Goal: Find specific page/section: Find specific page/section

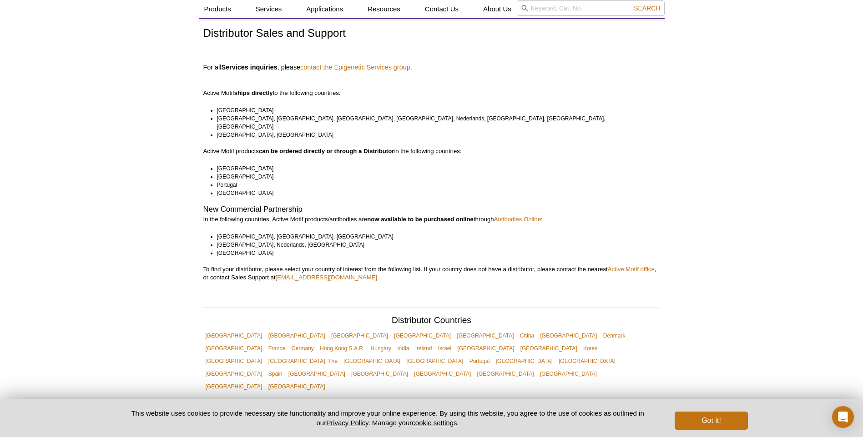
scroll to position [45, 0]
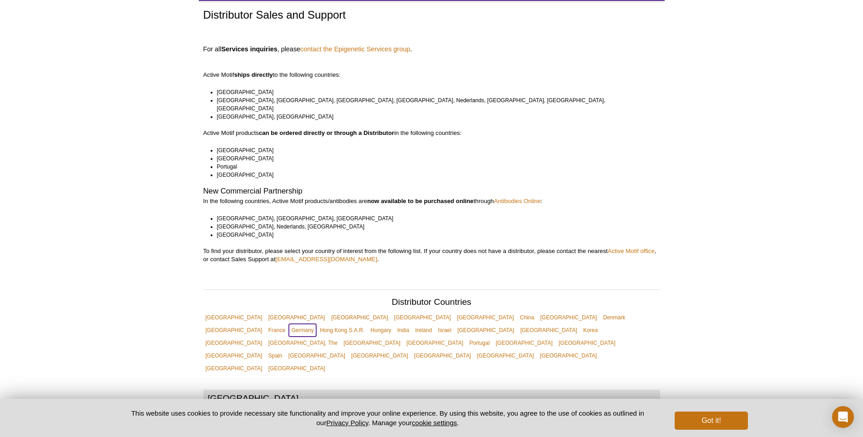
click at [316, 324] on link "Germany" at bounding box center [302, 330] width 27 height 13
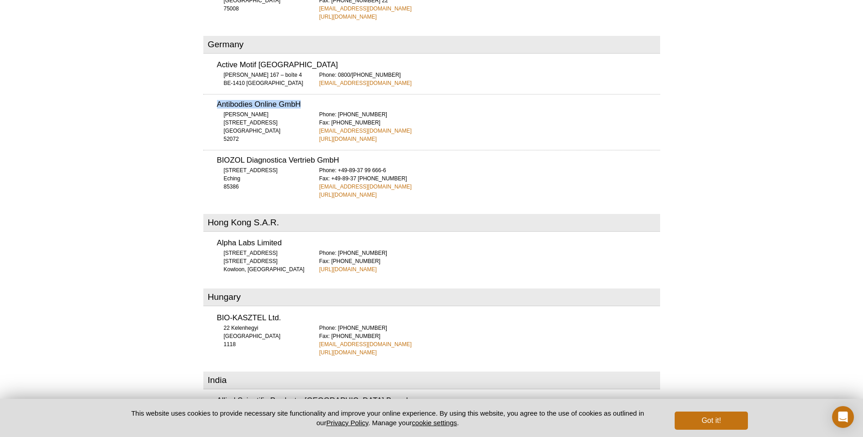
drag, startPoint x: 216, startPoint y: 73, endPoint x: 304, endPoint y: 75, distance: 87.8
click at [304, 101] on h3 "Antibodies Online GmbH" at bounding box center [438, 105] width 443 height 8
copy h3 "Antibodies Online GmbH"
drag, startPoint x: 218, startPoint y: 128, endPoint x: 344, endPoint y: 122, distance: 125.7
click at [344, 150] on div "BIOZOL Diagnostica Vertrieb GmbH Obere Hauptstrasse 10b Eching 85386 Phone: +49…" at bounding box center [431, 174] width 457 height 49
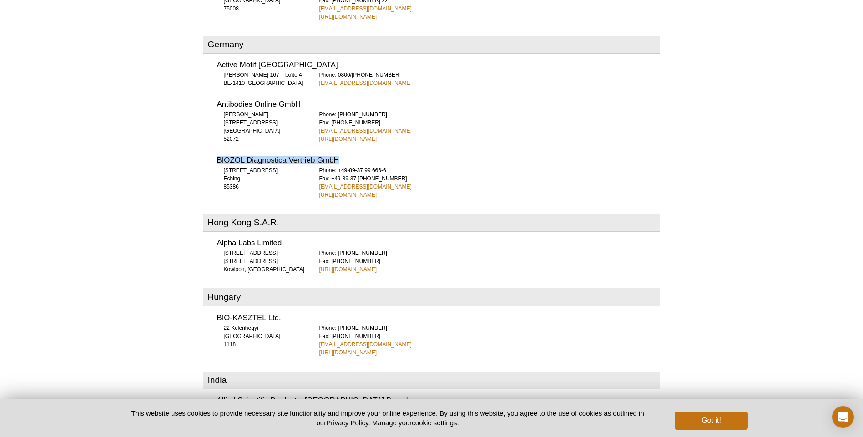
copy h3 "BIOZOL Diagnostica Vertrieb GmbH"
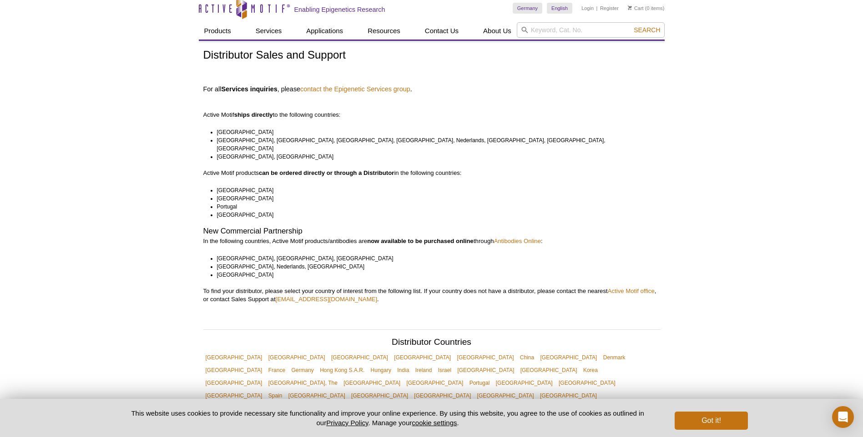
scroll to position [0, 0]
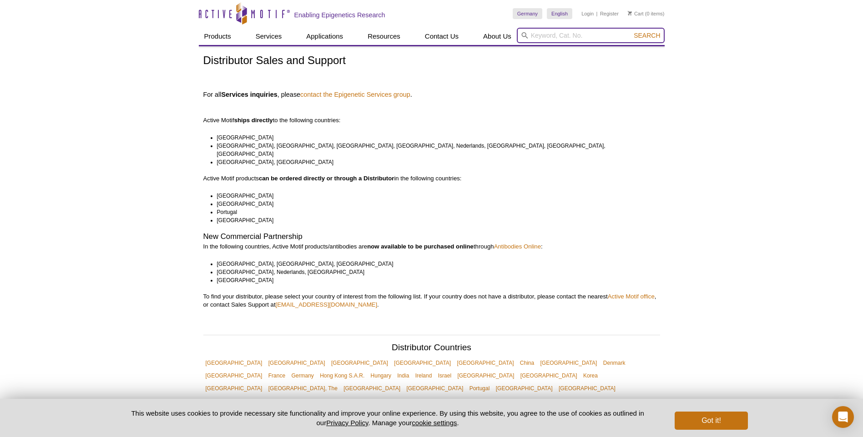
click at [544, 35] on input "search" at bounding box center [591, 35] width 148 height 15
paste input "ACM-39013"
type input "ACM-39013"
click at [631, 31] on button "Search" at bounding box center [647, 35] width 32 height 8
